Goal: Find specific page/section: Find specific page/section

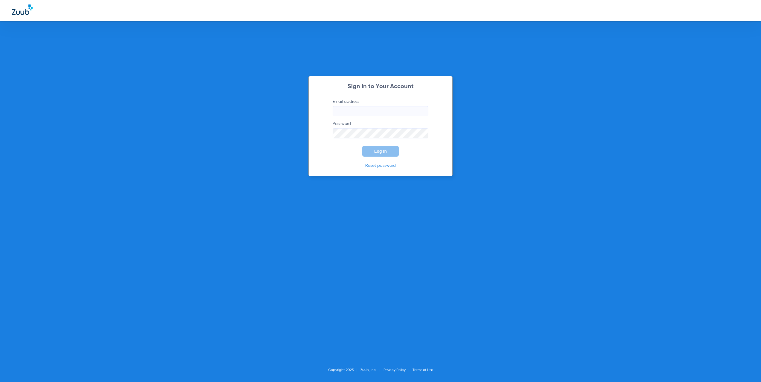
click at [355, 109] on input "Email address" at bounding box center [381, 111] width 96 height 10
type input "[EMAIL_ADDRESS][DOMAIN_NAME]"
click at [390, 151] on button "Log In" at bounding box center [380, 151] width 36 height 11
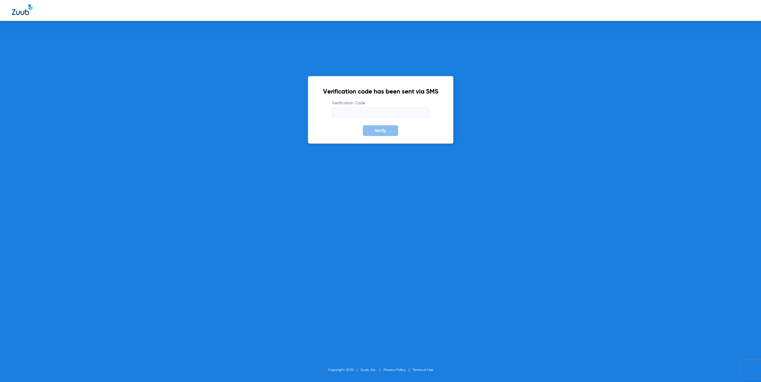
click at [344, 111] on input "Verification Code" at bounding box center [380, 113] width 97 height 10
type input "167852"
click at [363, 125] on button "Verify" at bounding box center [380, 130] width 35 height 11
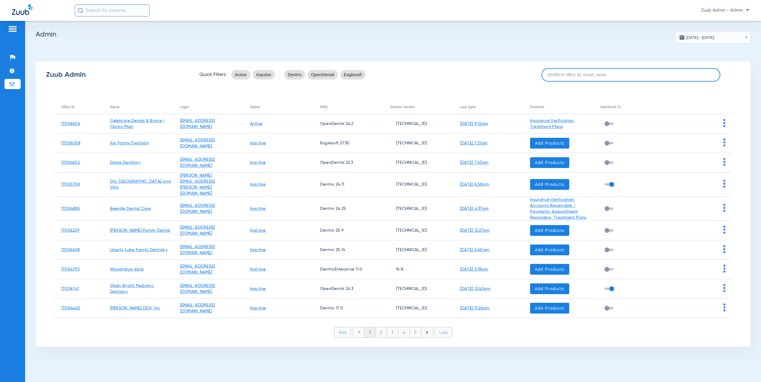
click at [561, 80] on input at bounding box center [630, 74] width 179 height 13
paste input "17006513"
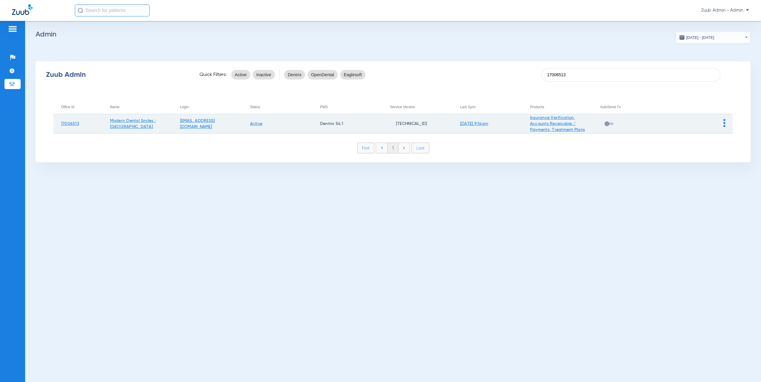
type input "17006513"
click at [724, 124] on img at bounding box center [724, 123] width 2 height 8
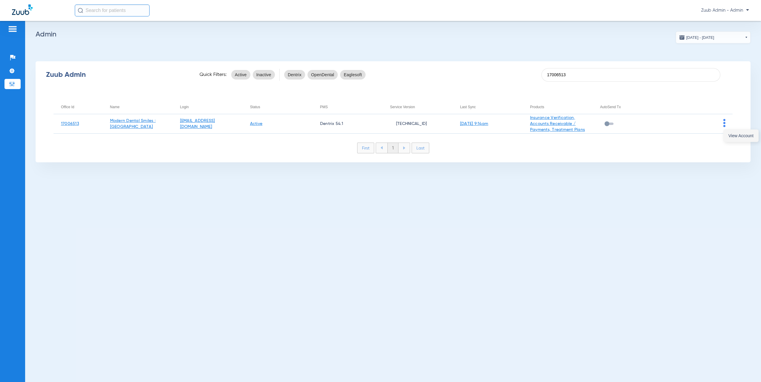
click at [726, 133] on button "View Account" at bounding box center [741, 136] width 35 height 12
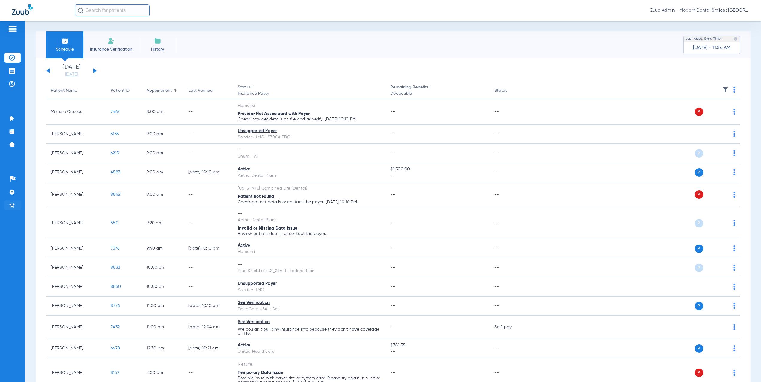
click at [16, 206] on li "Admin" at bounding box center [12, 205] width 16 height 10
